Goal: Communication & Community: Share content

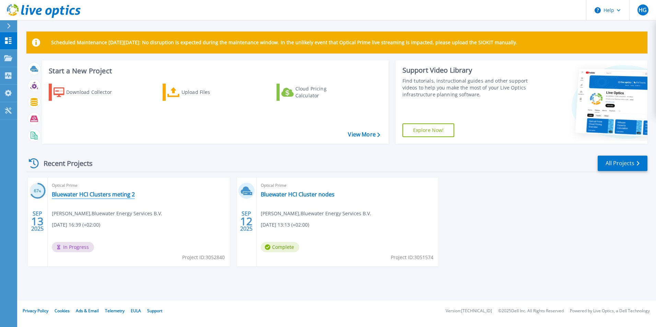
click at [92, 196] on link "Bluewater HCI Clusters meting 2" at bounding box center [93, 194] width 83 height 7
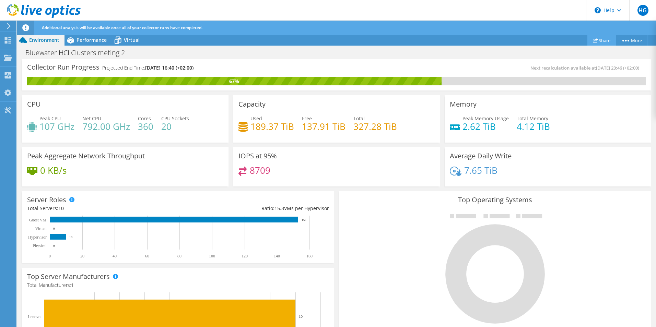
click at [606, 41] on link "Share" at bounding box center [601, 40] width 28 height 11
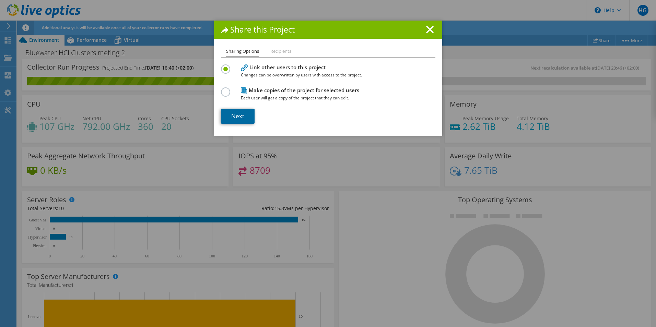
click at [237, 117] on link "Next" at bounding box center [238, 116] width 34 height 15
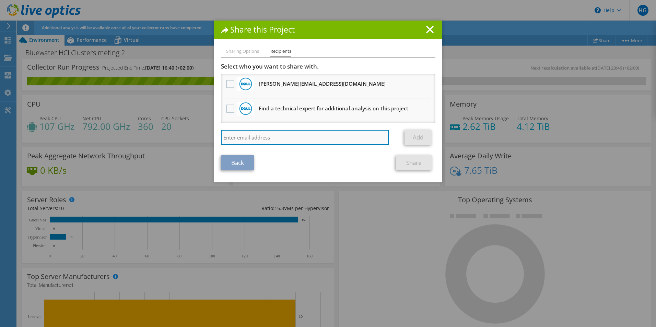
click at [278, 137] on input "search" at bounding box center [305, 137] width 168 height 15
type input "Remco.Smit@bluewater.com"
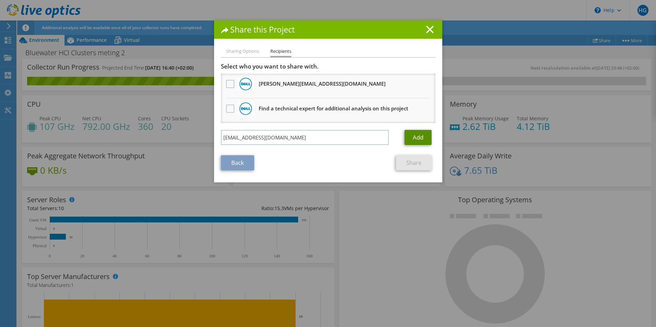
click at [415, 135] on link "Add" at bounding box center [418, 137] width 27 height 15
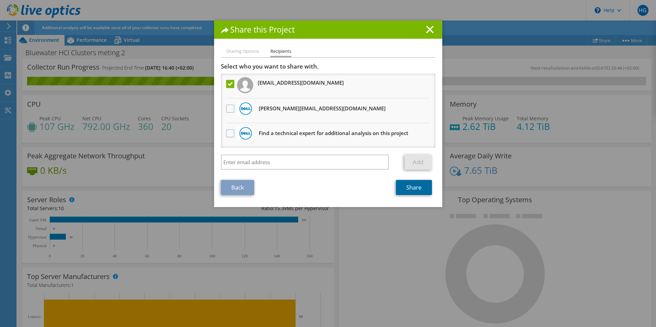
click at [408, 189] on link "Share" at bounding box center [414, 187] width 36 height 15
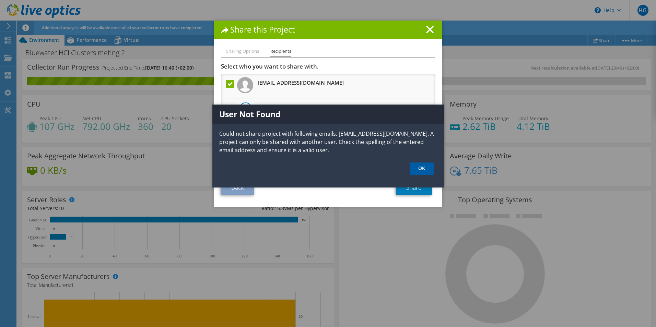
click at [422, 168] on link "OK" at bounding box center [422, 169] width 24 height 13
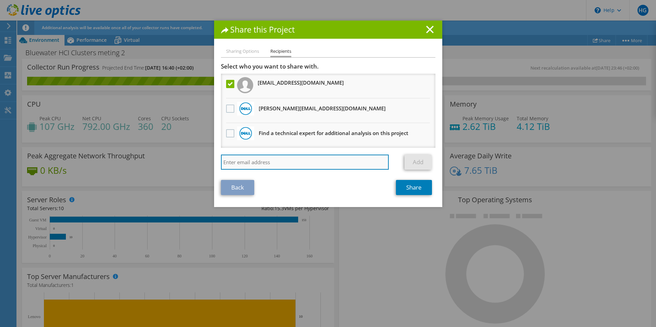
click at [350, 160] on input "search" at bounding box center [305, 162] width 168 height 15
type input "feddo.dejong@bluewater.com"
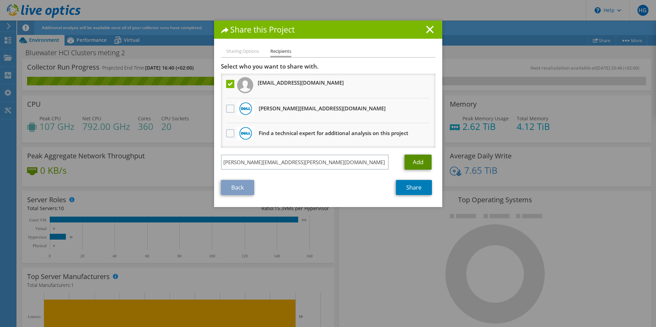
click at [411, 163] on link "Add" at bounding box center [418, 162] width 27 height 15
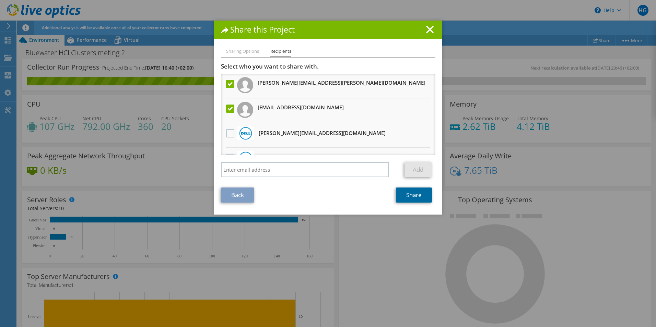
click at [413, 196] on link "Share" at bounding box center [414, 195] width 36 height 15
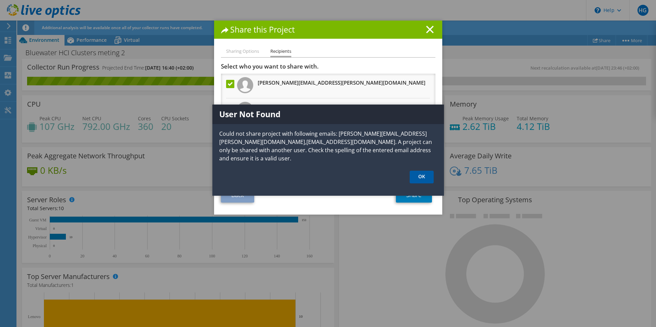
click at [419, 174] on link "OK" at bounding box center [422, 177] width 24 height 13
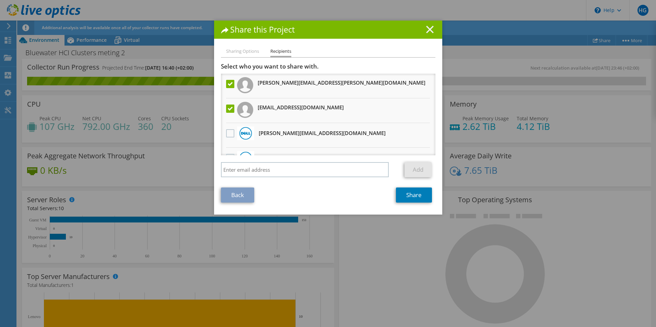
click at [428, 28] on line at bounding box center [429, 29] width 7 height 7
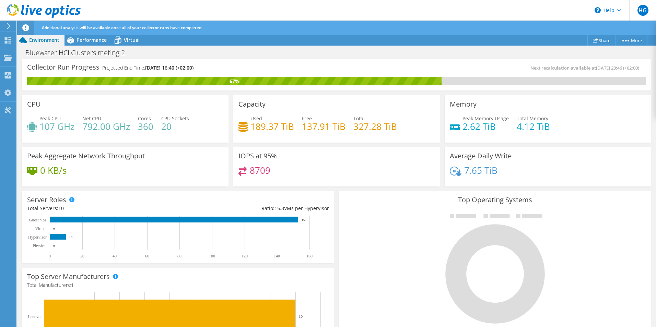
click at [6, 23] on div at bounding box center [8, 26] width 8 height 6
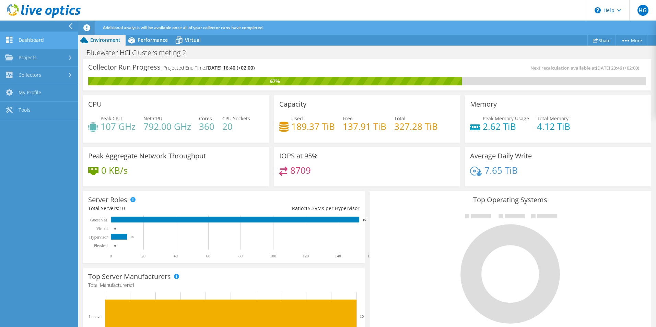
click at [42, 38] on link "Dashboard" at bounding box center [39, 40] width 78 height 17
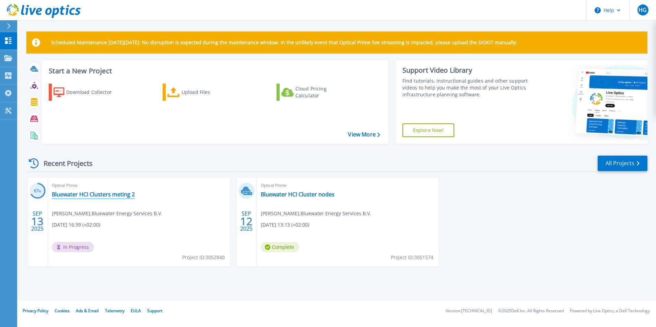
click at [112, 195] on link "Bluewater HCI Clusters meting 2" at bounding box center [93, 194] width 83 height 7
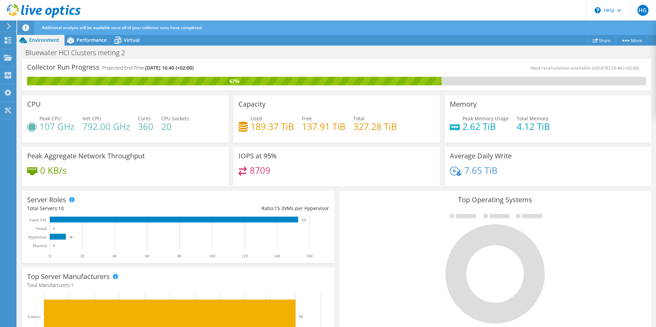
scroll to position [103, 0]
click at [89, 39] on span "Performance" at bounding box center [92, 40] width 30 height 7
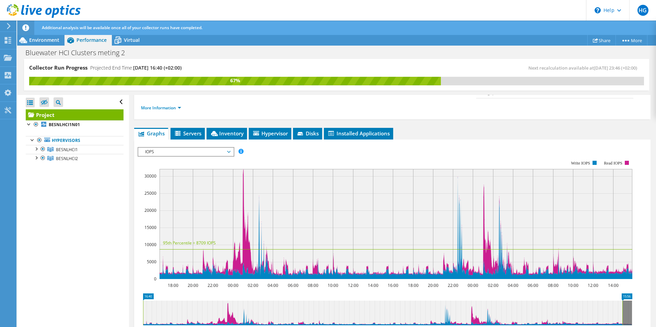
click at [193, 148] on span "IOPS" at bounding box center [186, 152] width 88 height 8
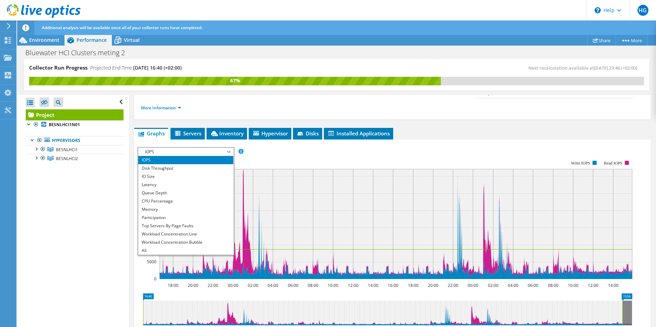
click at [193, 148] on span "IOPS" at bounding box center [186, 152] width 88 height 8
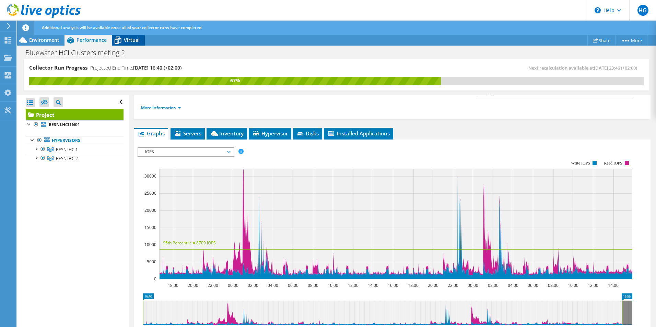
click at [132, 39] on span "Virtual" at bounding box center [132, 40] width 16 height 7
